Goal: Information Seeking & Learning: Find contact information

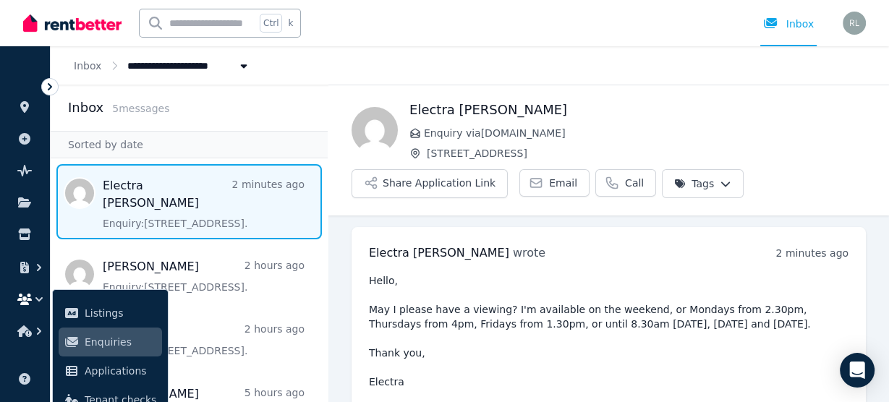
scroll to position [38, 0]
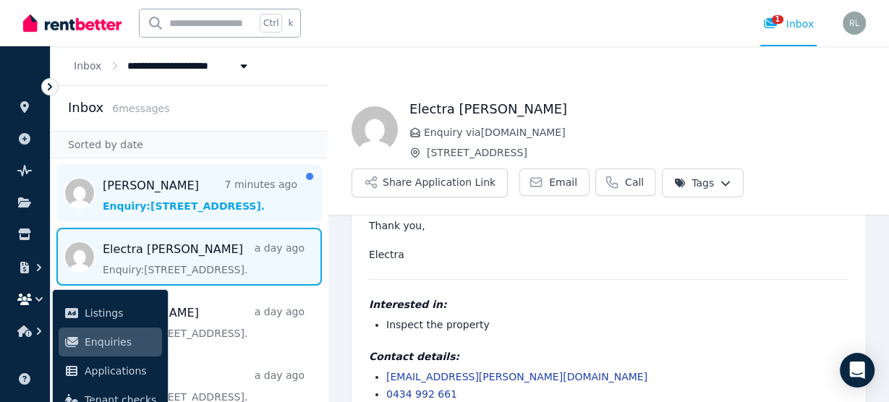
scroll to position [154, 0]
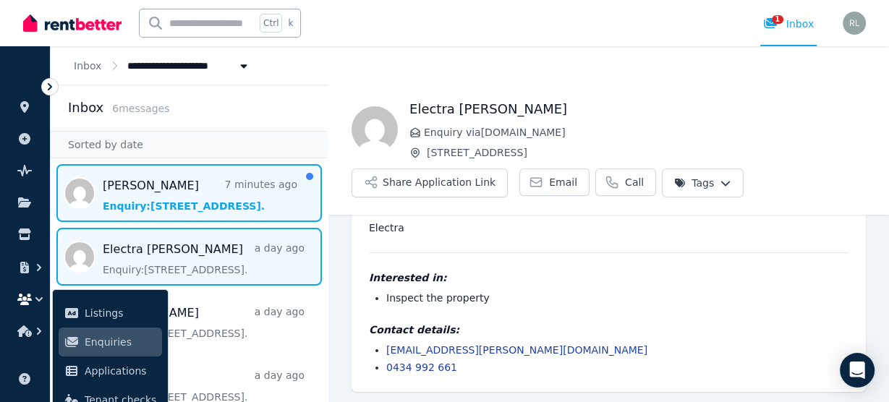
click at [112, 192] on span "Message list" at bounding box center [189, 193] width 277 height 58
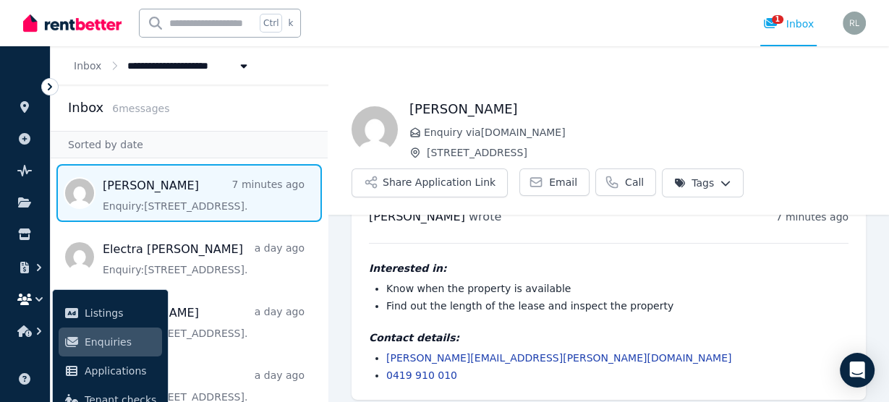
scroll to position [43, 0]
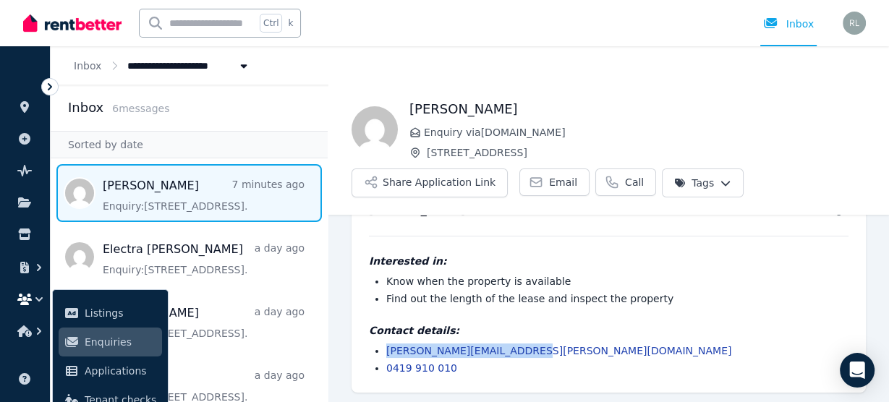
drag, startPoint x: 546, startPoint y: 354, endPoint x: 355, endPoint y: 337, distance: 191.6
click at [355, 337] on div "[PERSON_NAME] wrote 7 minutes ago 11:40 am on [DATE] Interested in: Know when t…" at bounding box center [608, 288] width 514 height 209
copy link "[PERSON_NAME][EMAIL_ADDRESS][PERSON_NAME][DOMAIN_NAME]"
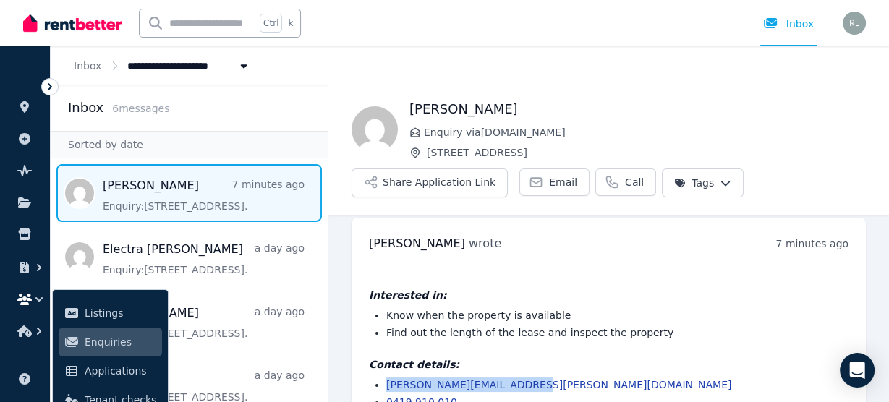
scroll to position [0, 0]
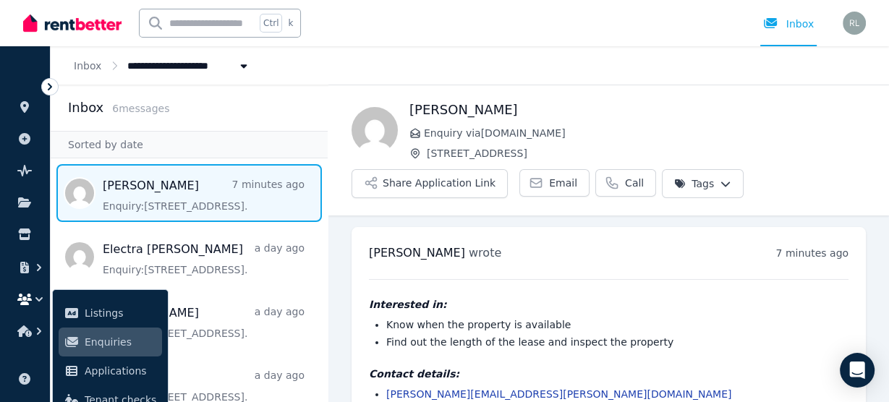
click at [382, 252] on span "[PERSON_NAME]" at bounding box center [417, 253] width 96 height 14
copy span "[PERSON_NAME]"
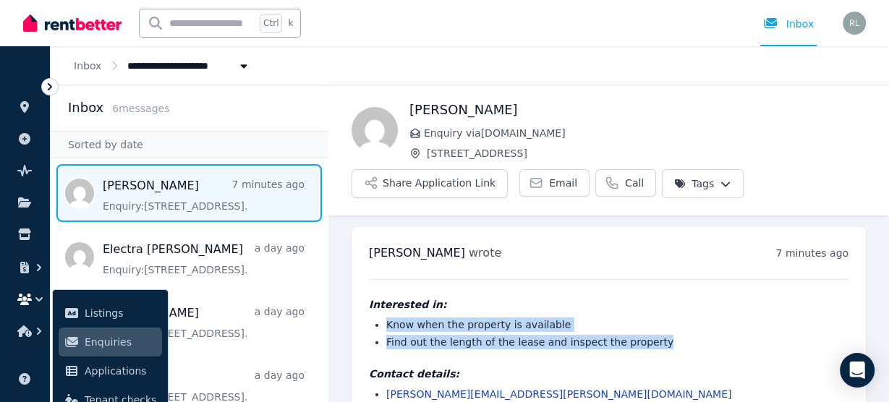
drag, startPoint x: 658, startPoint y: 343, endPoint x: 346, endPoint y: 325, distance: 312.1
click at [346, 325] on ul "[PERSON_NAME] wrote 7 minutes ago 11:40 am on [DATE] Interested in: Know when t…" at bounding box center [608, 331] width 560 height 232
copy ul "Know when the property is available Find out the length of the lease and inspec…"
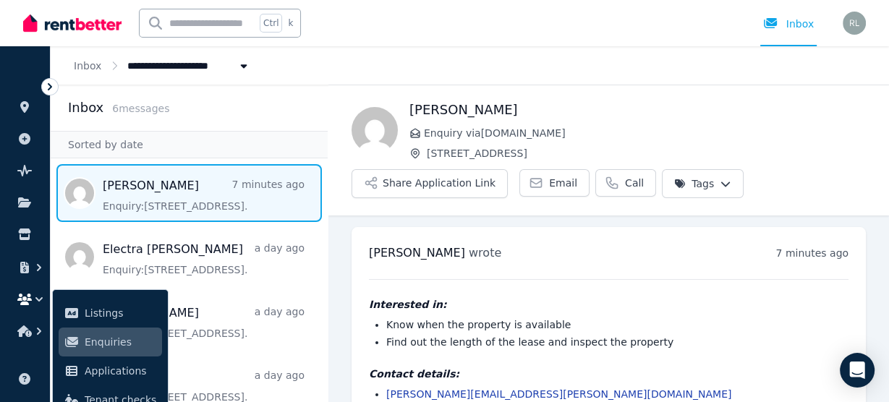
click at [136, 112] on span "6 message s" at bounding box center [140, 109] width 57 height 12
